Goal: Transaction & Acquisition: Subscribe to service/newsletter

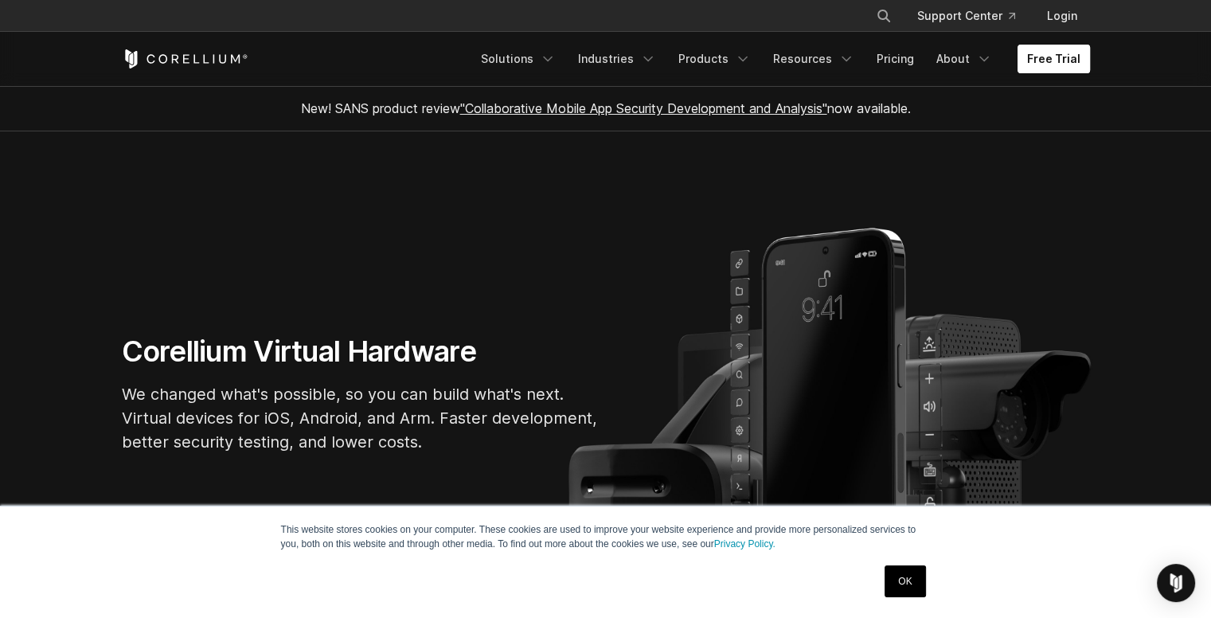
click at [1057, 67] on link "Free Trial" at bounding box center [1053, 59] width 72 height 29
